Goal: Task Accomplishment & Management: Use online tool/utility

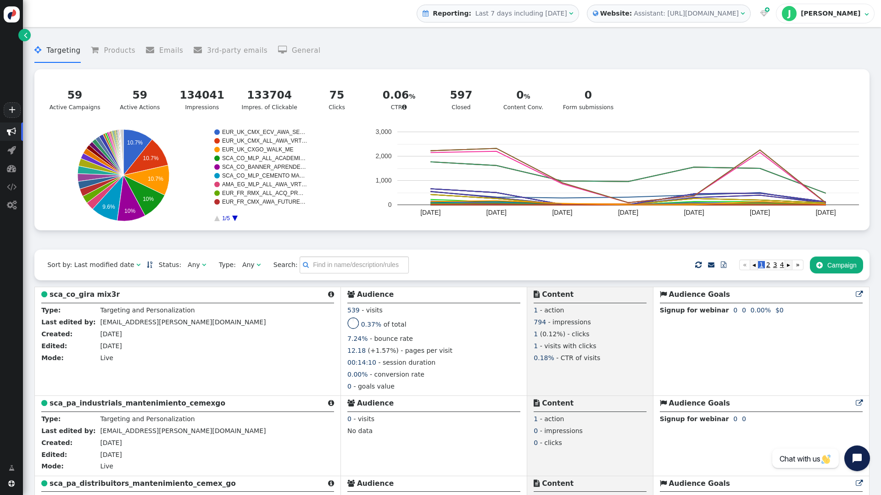
click at [566, 17] on span "Last 7 days including today" at bounding box center [521, 13] width 92 height 7
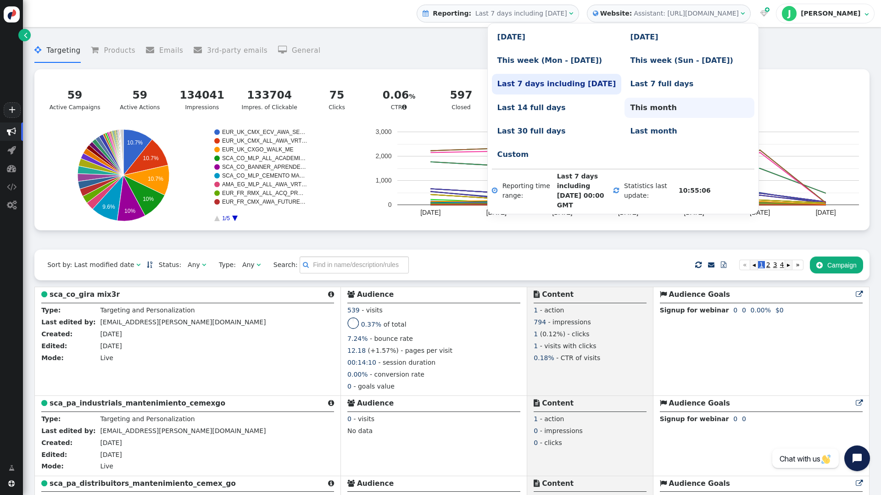
click at [625, 107] on link "This month" at bounding box center [690, 108] width 130 height 20
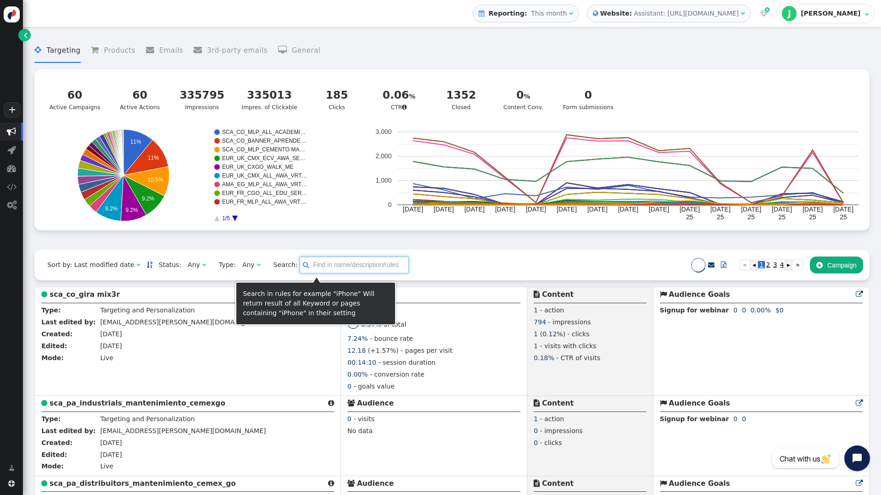
click at [333, 260] on input "text" at bounding box center [354, 265] width 109 height 17
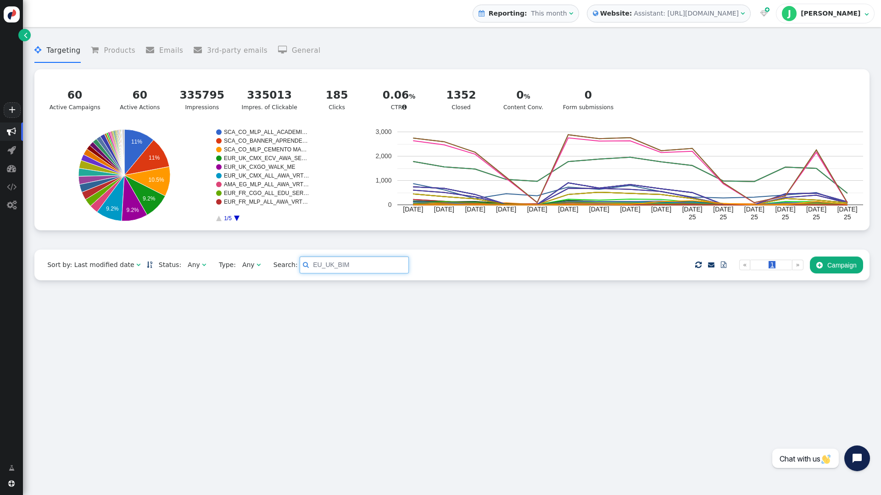
click at [300, 267] on input "EU_UK_BIM" at bounding box center [354, 265] width 109 height 17
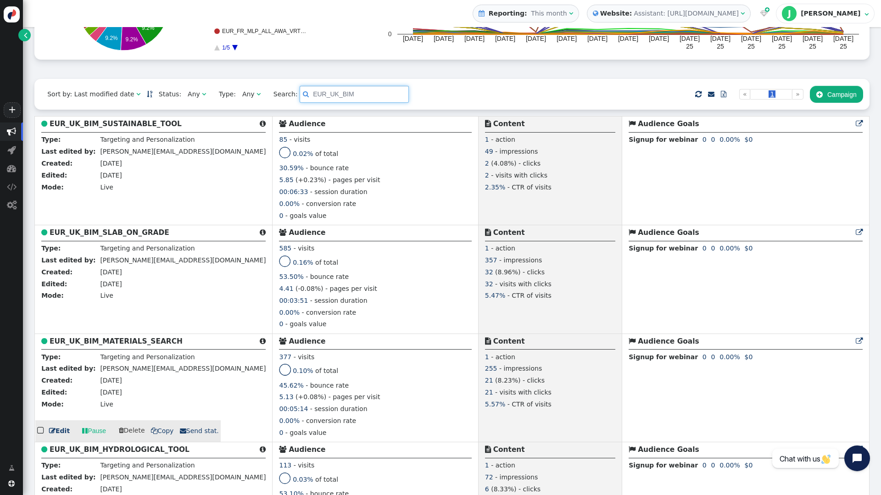
scroll to position [184, 0]
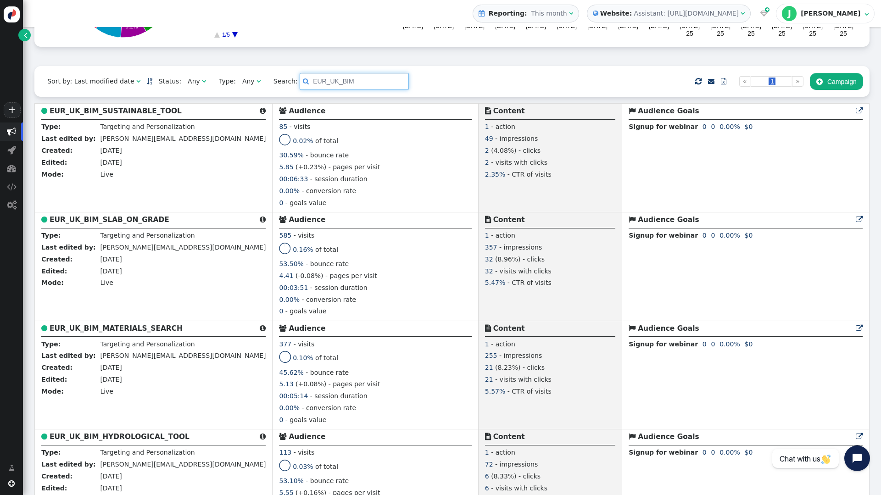
type input "EUR_UK_BIM"
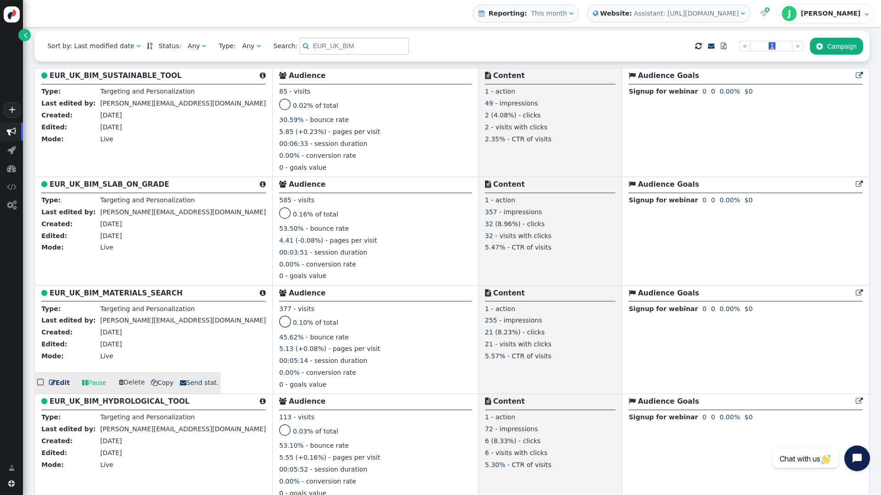
scroll to position [275, 0]
